Goal: Check status: Check status

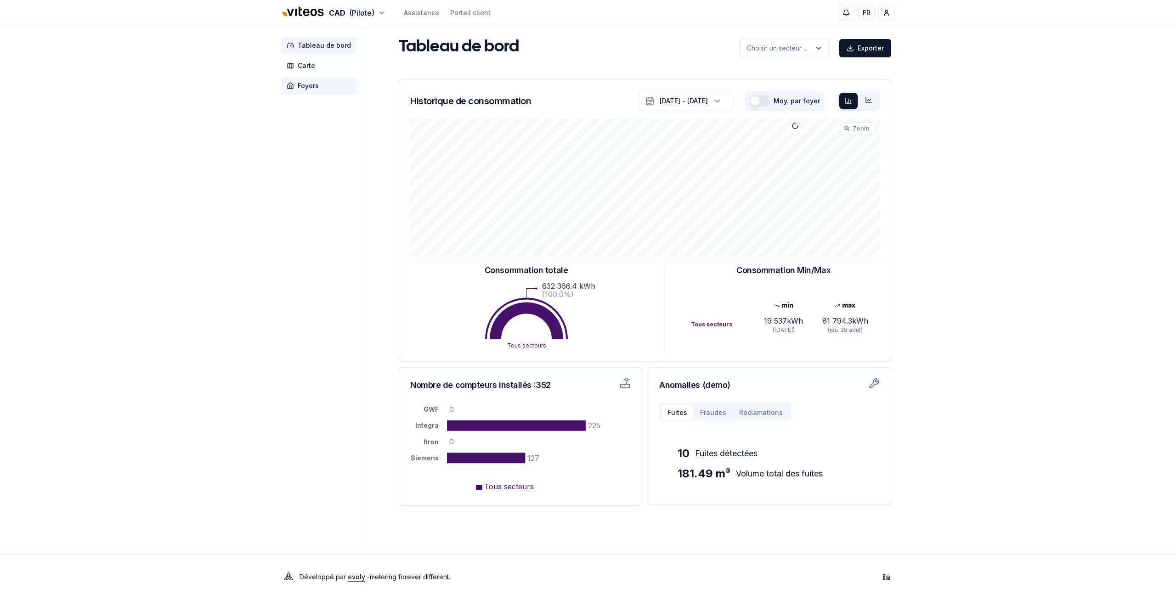
click at [310, 83] on span "Foyers" at bounding box center [308, 85] width 21 height 9
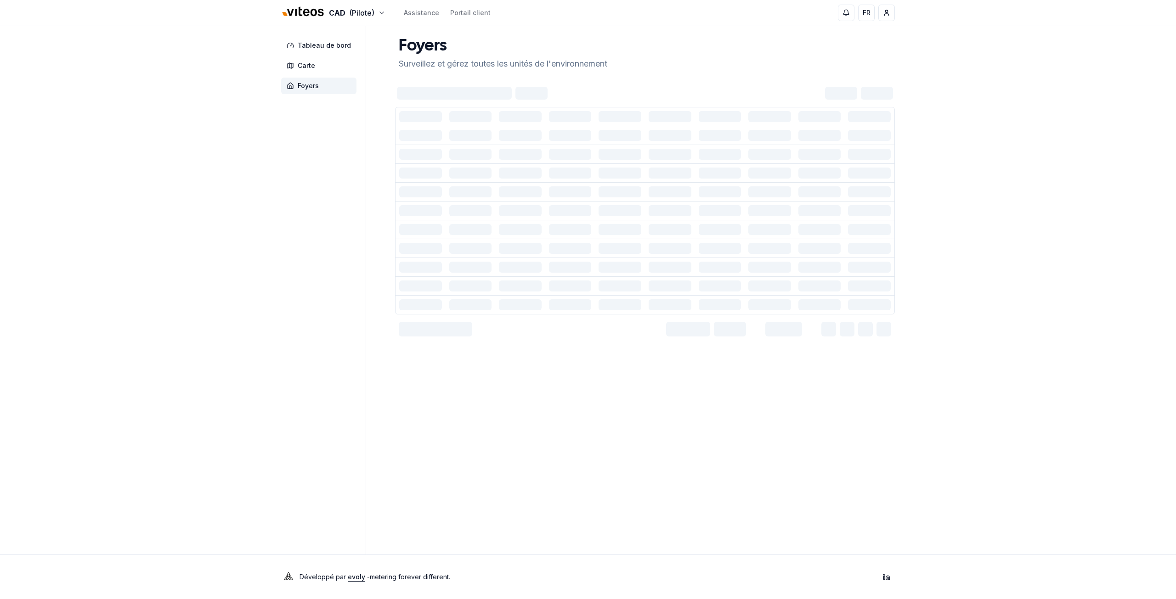
click at [210, 161] on div "CAD (Pilote) Assistance Portail client FR [PERSON_NAME] Tableau de bord Carte F…" at bounding box center [588, 299] width 1176 height 599
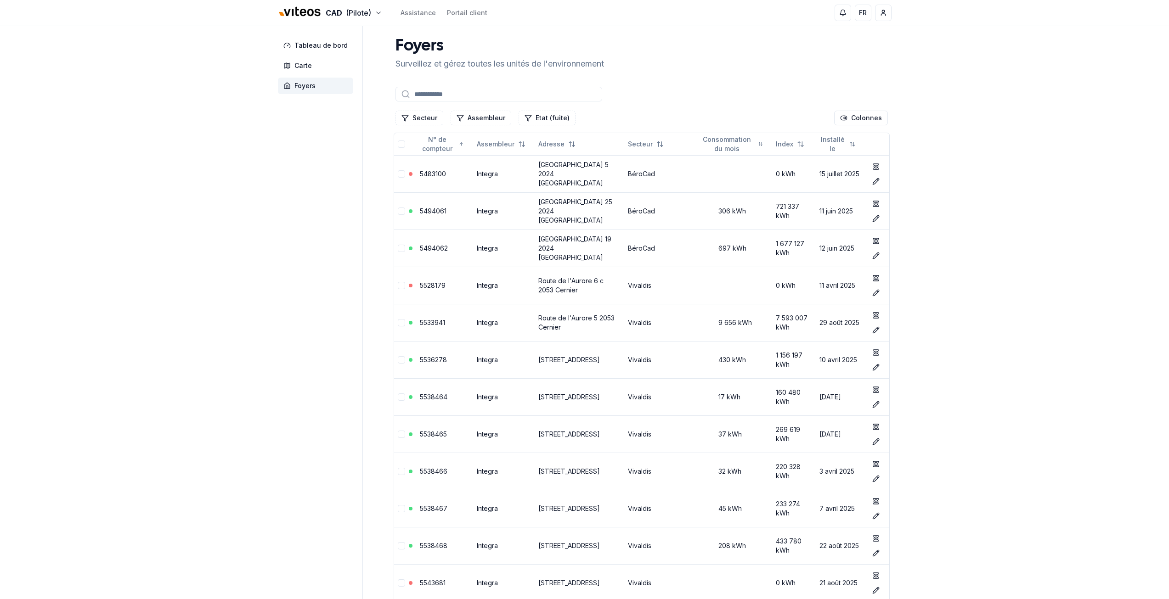
click at [443, 120] on div "Secteur Assembleur Etat (fuite)" at bounding box center [485, 118] width 180 height 15
click at [427, 124] on button "Secteur" at bounding box center [419, 118] width 48 height 15
click at [418, 171] on span "Cadbar" at bounding box center [423, 172] width 23 height 9
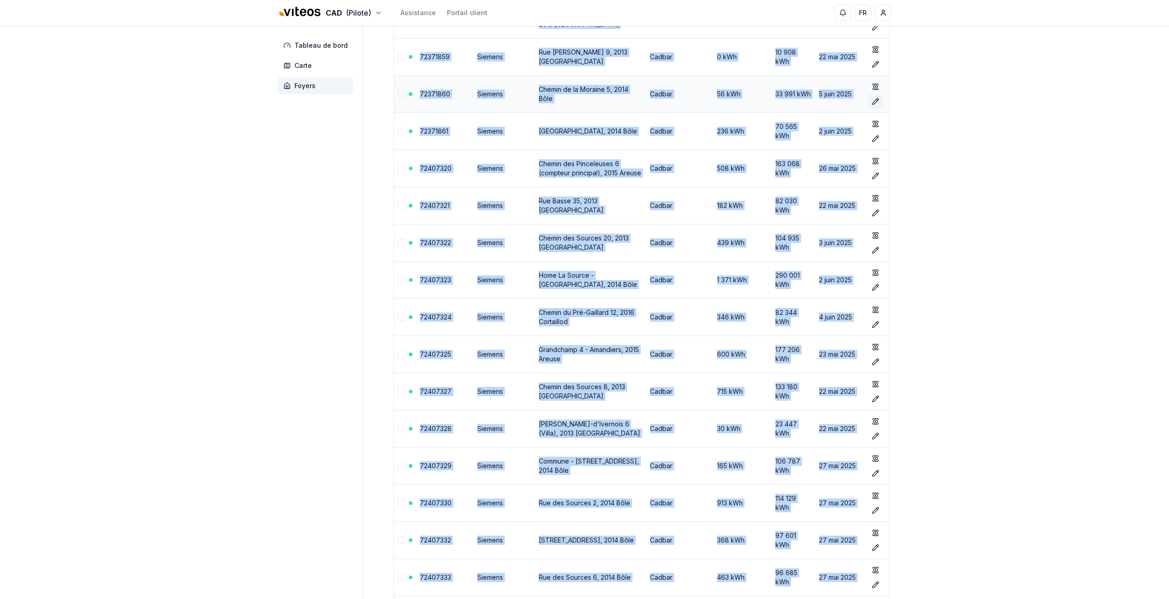
scroll to position [3913, 0]
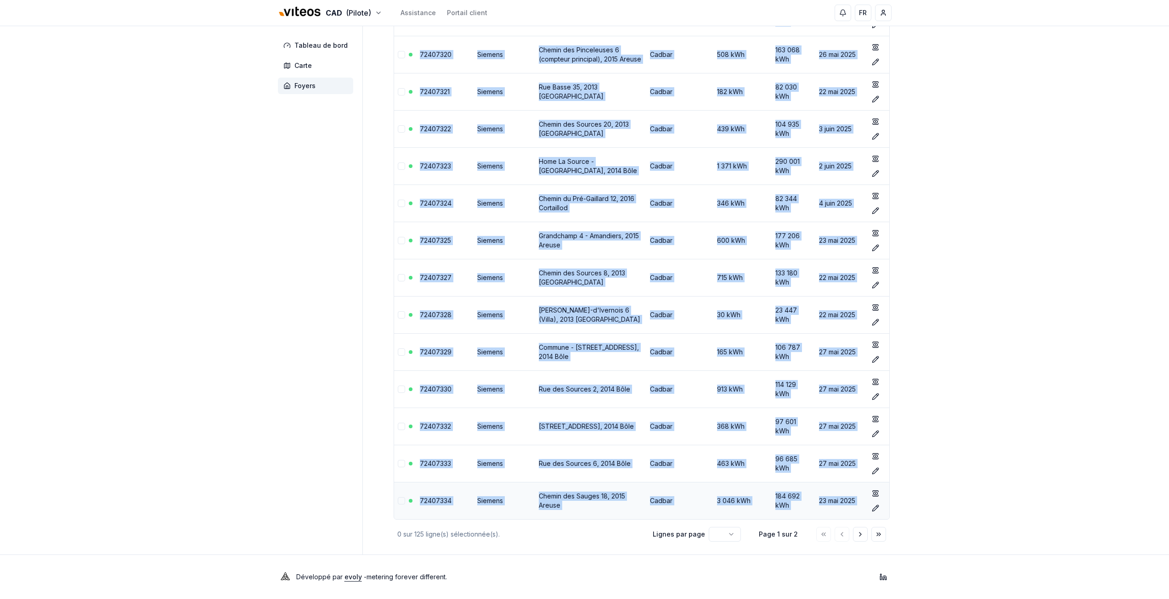
drag, startPoint x: 388, startPoint y: 164, endPoint x: 881, endPoint y: 497, distance: 594.6
copy table "L° ip dolorsit Ametconsec Adipisc Elitsed Doeiusmodtem in utla Etdol Magnaali e…"
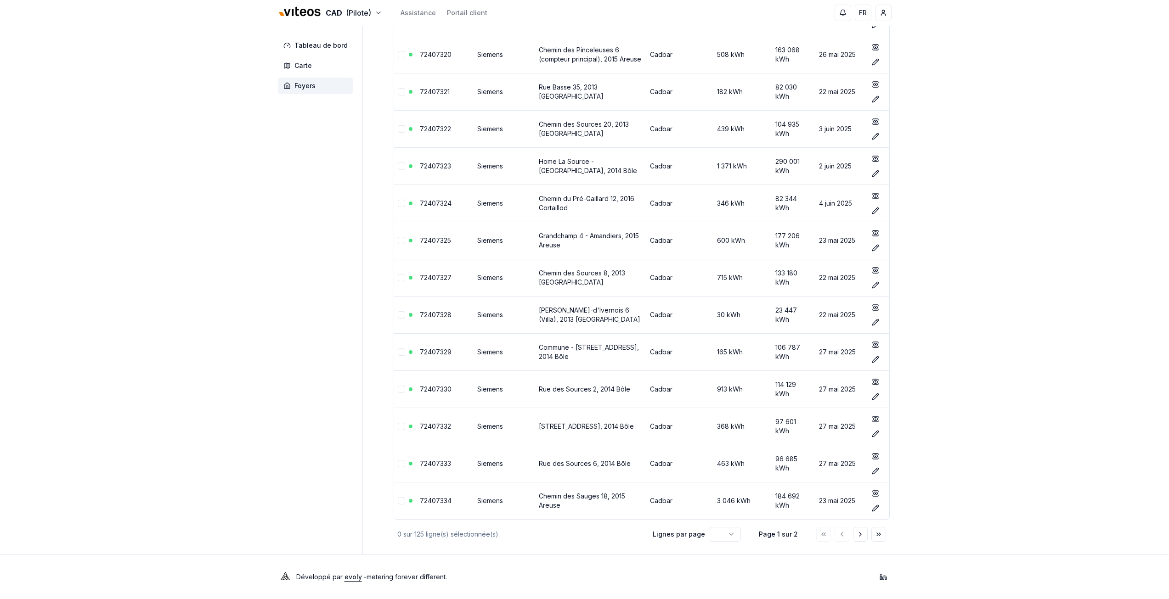
click at [864, 537] on button "Aller à la page suivante" at bounding box center [860, 534] width 15 height 15
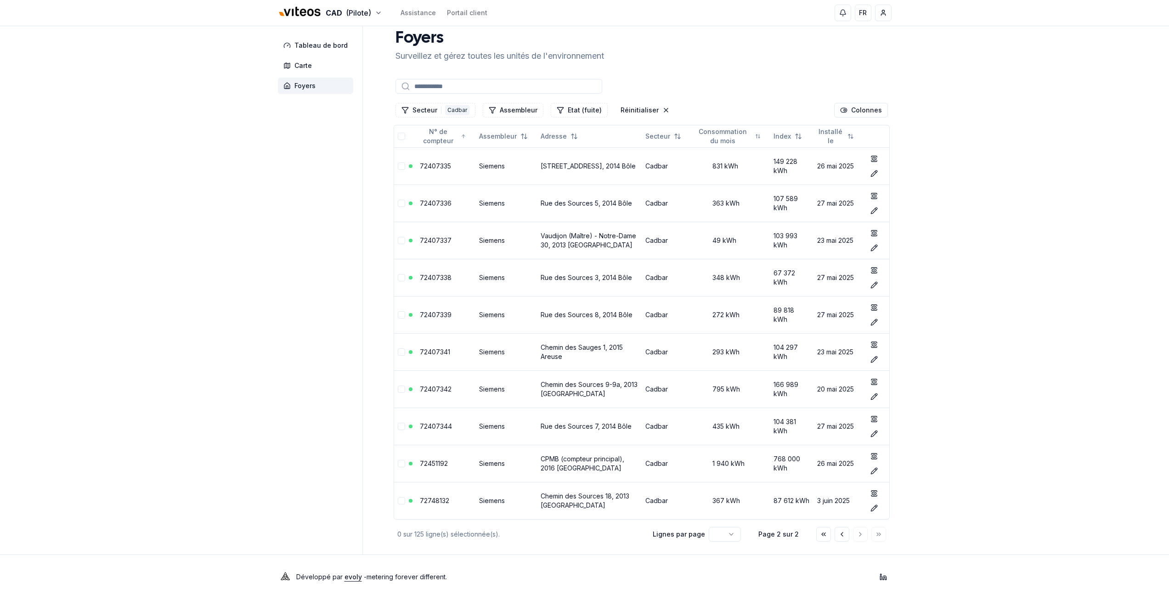
drag, startPoint x: 386, startPoint y: 135, endPoint x: 892, endPoint y: 501, distance: 624.5
click at [892, 501] on div "Tableau de bord Carte Foyers Foyers Surveillez et gérez toutes les unités de l'…" at bounding box center [584, 286] width 643 height 536
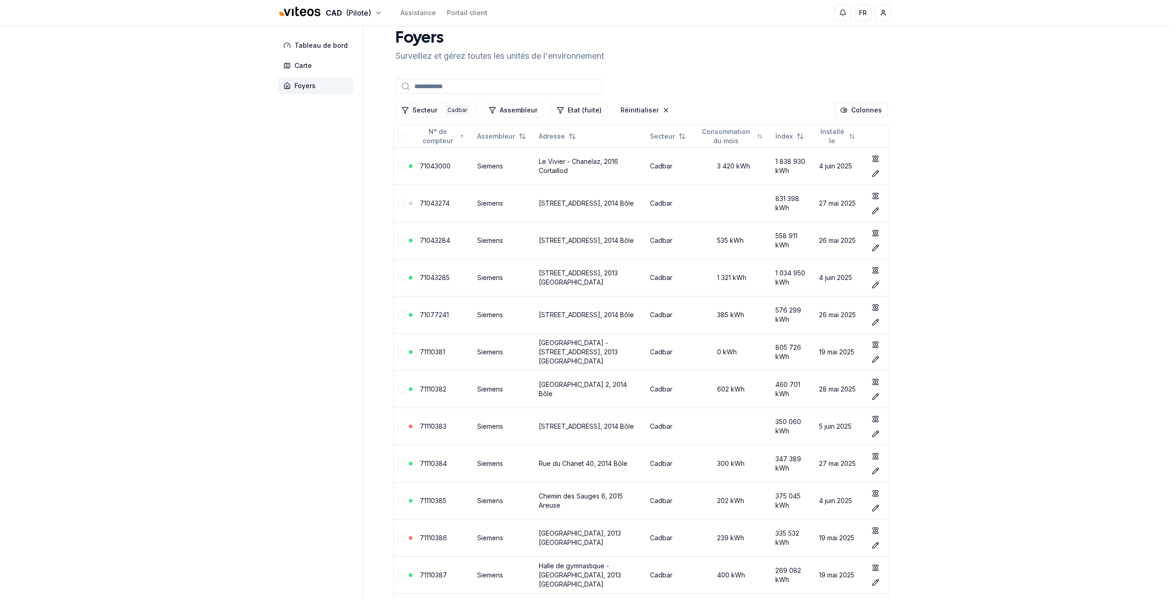
scroll to position [3913, 0]
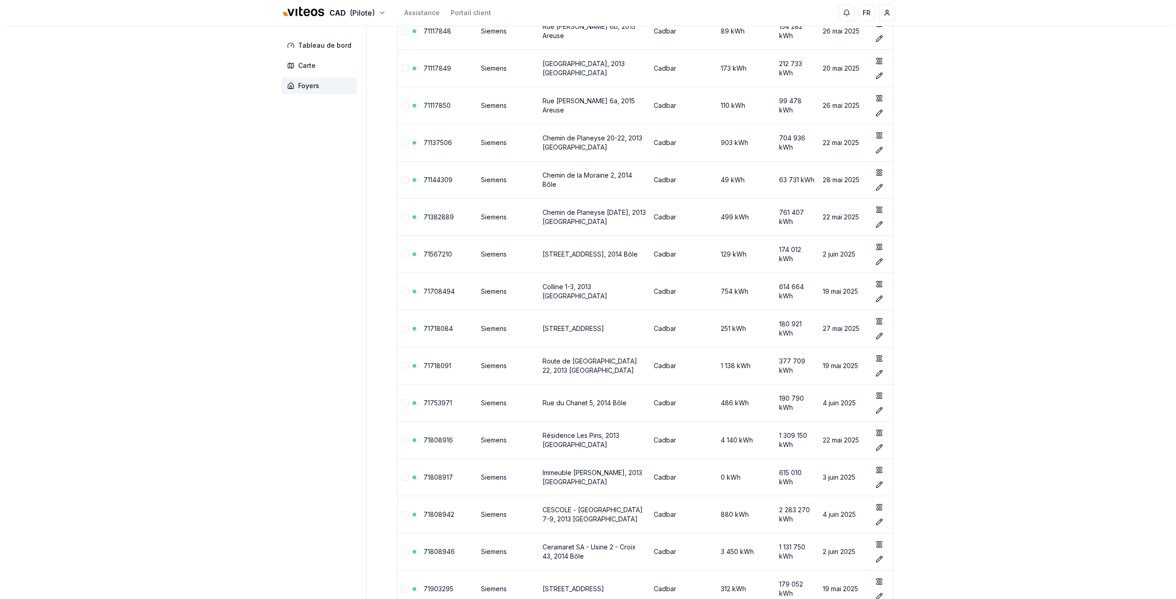
scroll to position [0, 0]
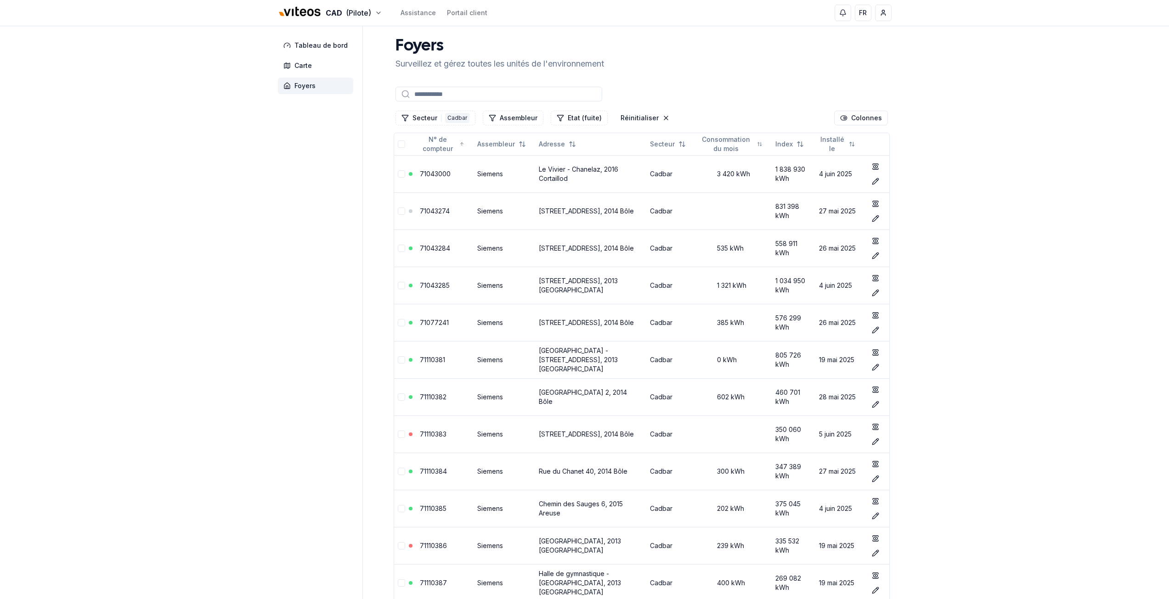
click at [458, 96] on input at bounding box center [498, 94] width 207 height 15
paste input "********"
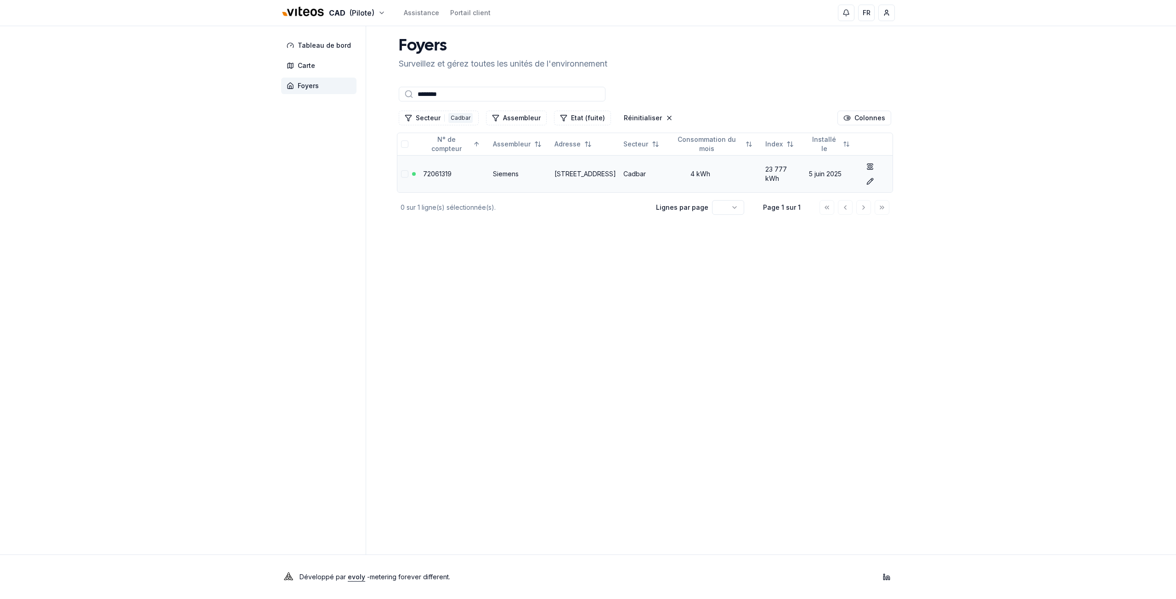
type input "********"
click at [439, 174] on link "72061319" at bounding box center [437, 174] width 28 height 8
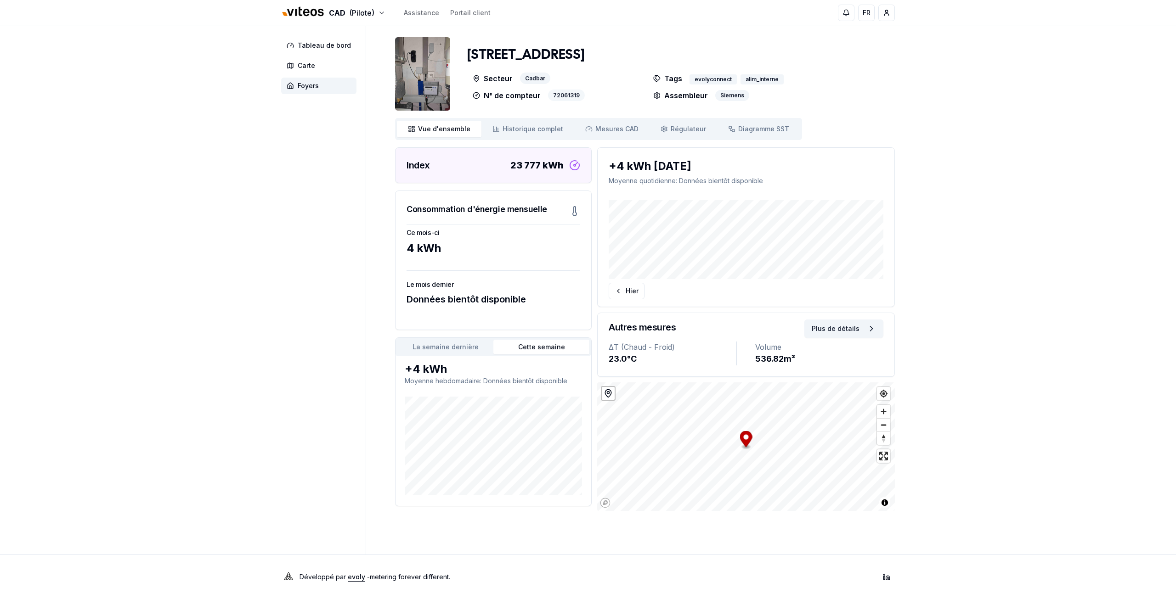
click at [561, 94] on div "72061319" at bounding box center [566, 95] width 37 height 11
copy div "72061319"
